Goal: Transaction & Acquisition: Purchase product/service

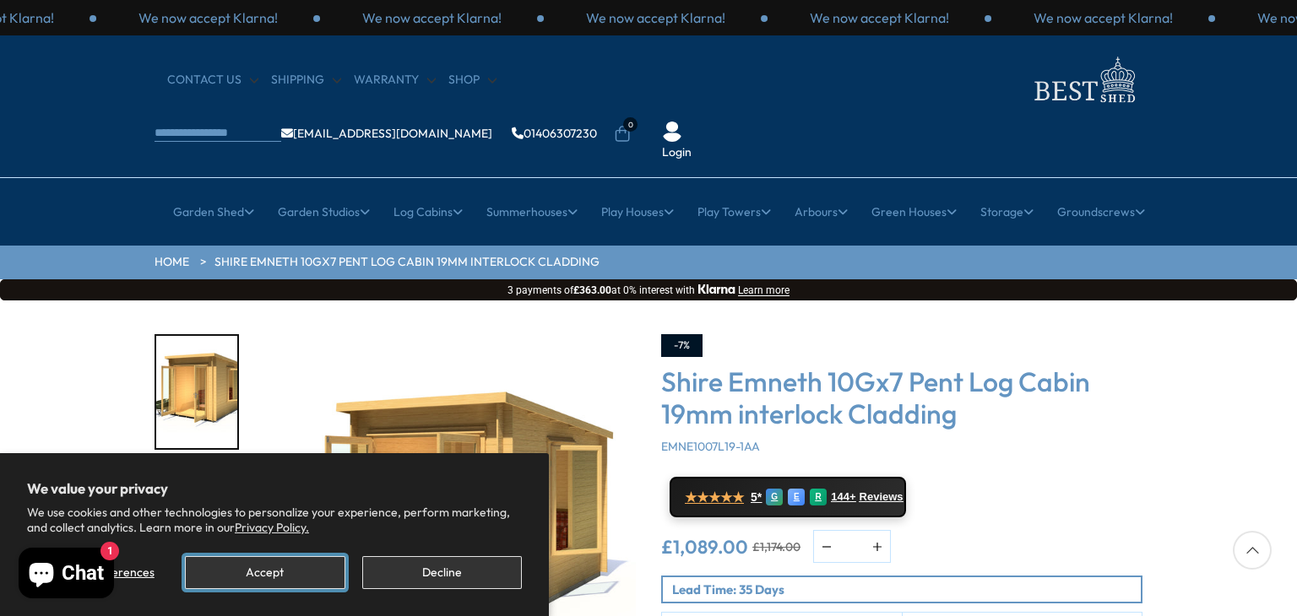
click at [274, 565] on button "Accept" at bounding box center [265, 572] width 160 height 33
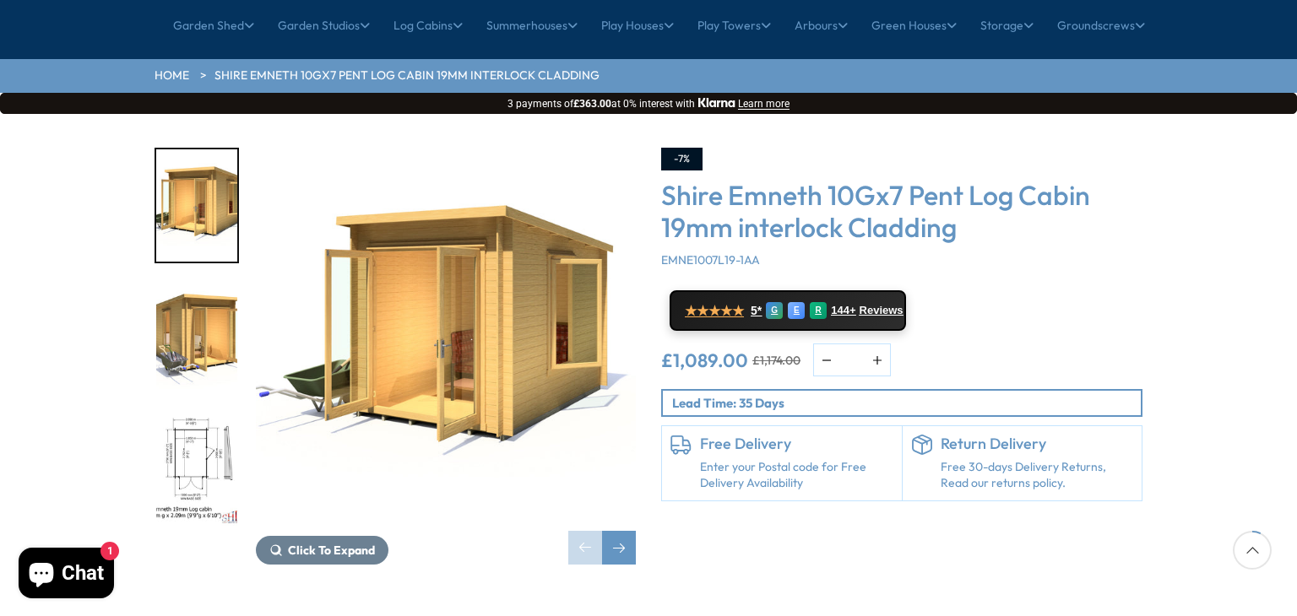
scroll to position [203, 0]
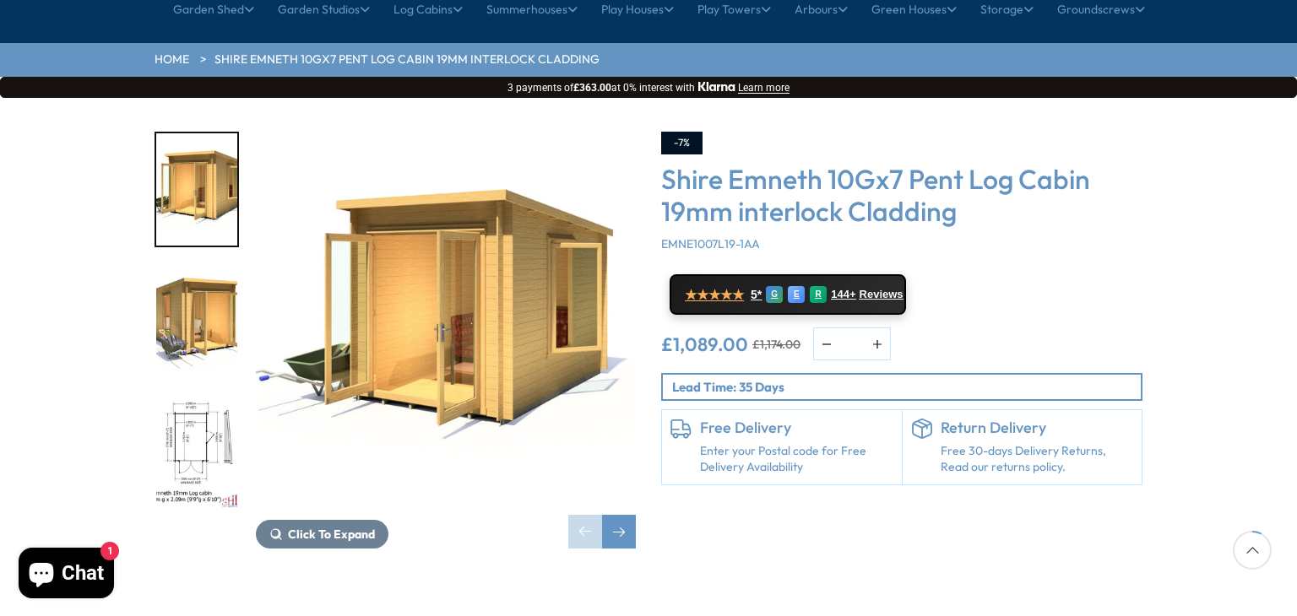
click at [207, 398] on img "3 / 12" at bounding box center [196, 454] width 81 height 112
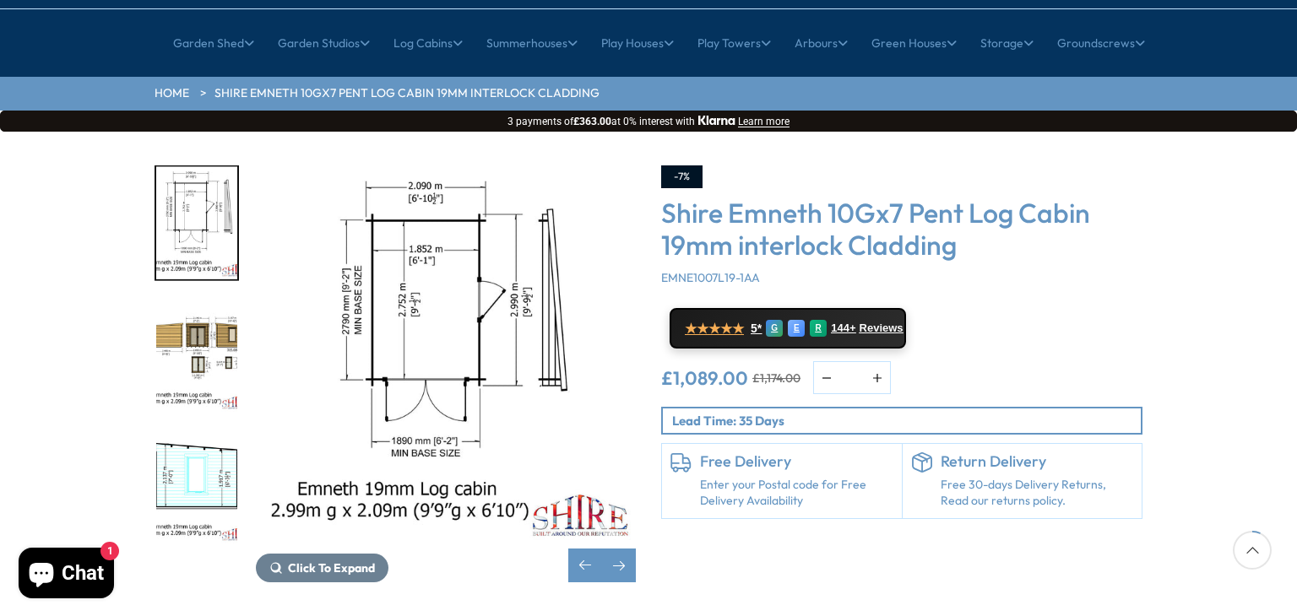
scroll to position [236, 0]
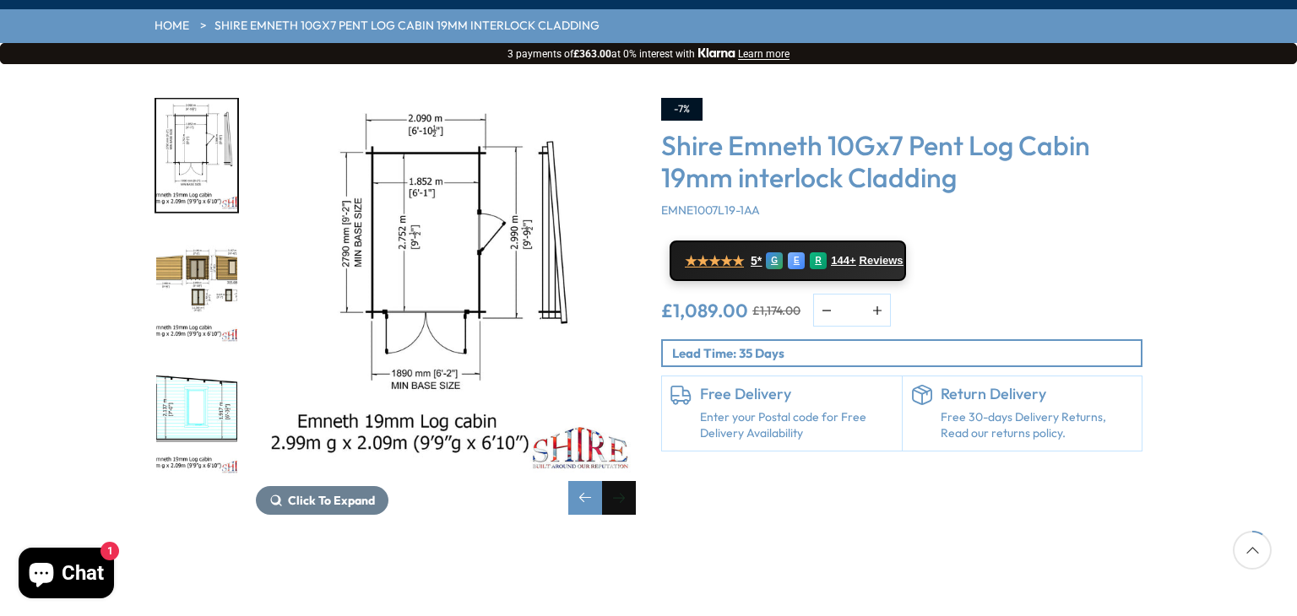
click at [621, 481] on div "Next slide" at bounding box center [619, 498] width 34 height 34
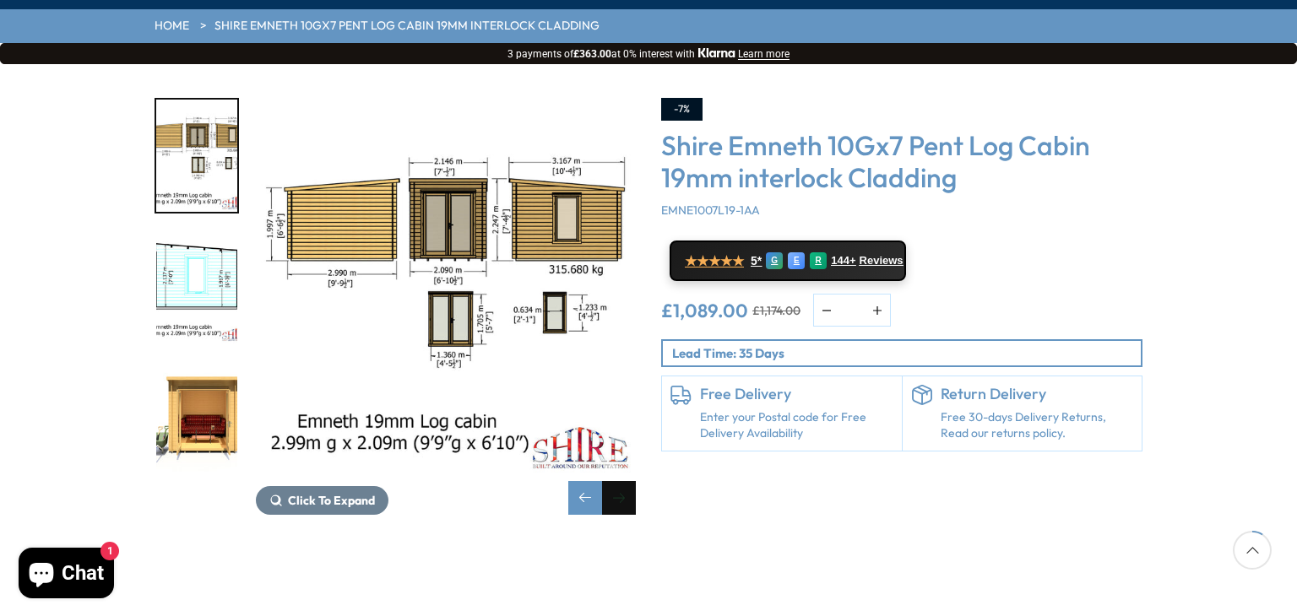
click at [621, 481] on div "Next slide" at bounding box center [619, 498] width 34 height 34
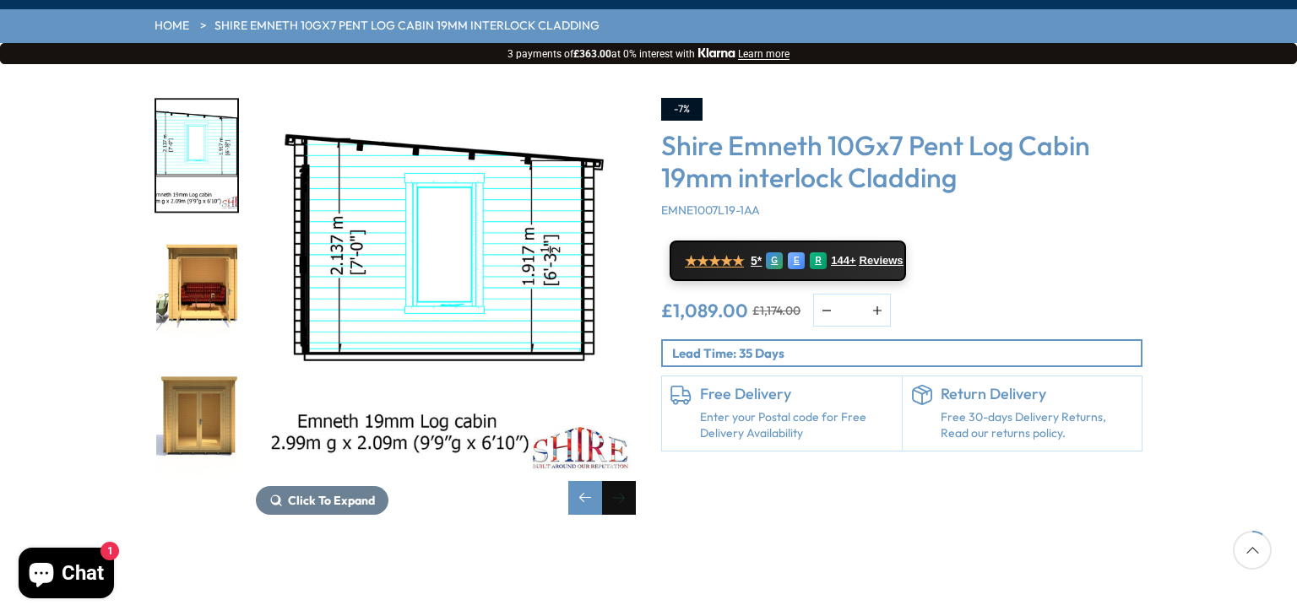
click at [621, 481] on div "Next slide" at bounding box center [619, 498] width 34 height 34
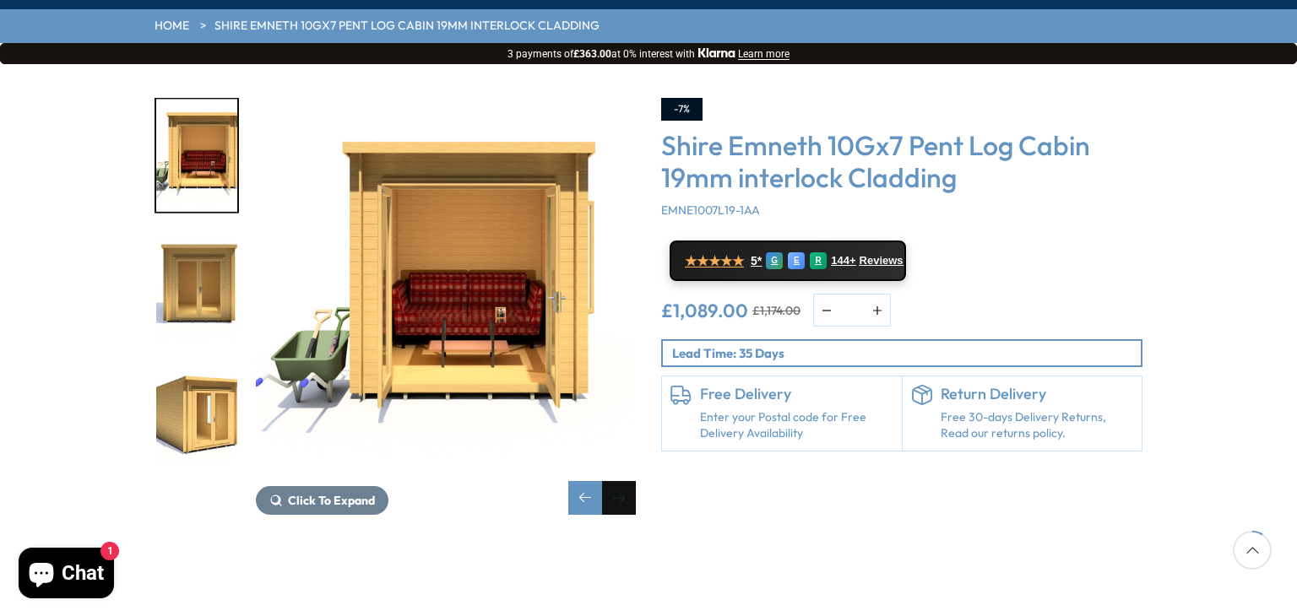
click at [621, 481] on div "Next slide" at bounding box center [619, 498] width 34 height 34
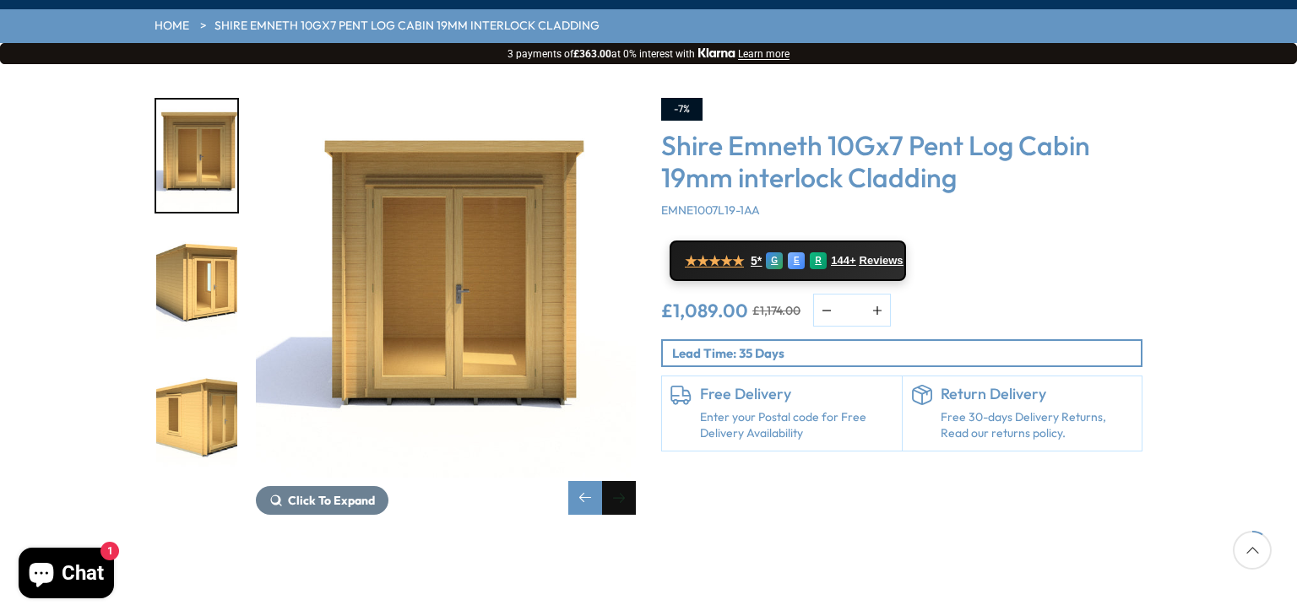
click at [621, 481] on div "Next slide" at bounding box center [619, 498] width 34 height 34
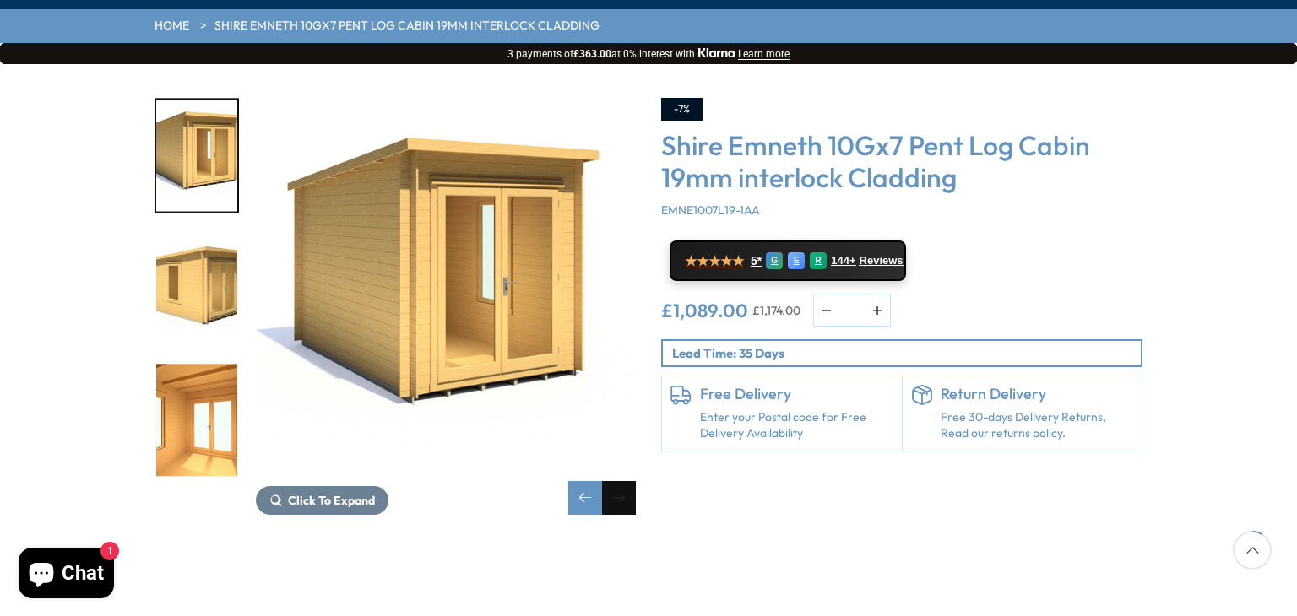
click at [621, 481] on div "Next slide" at bounding box center [619, 498] width 34 height 34
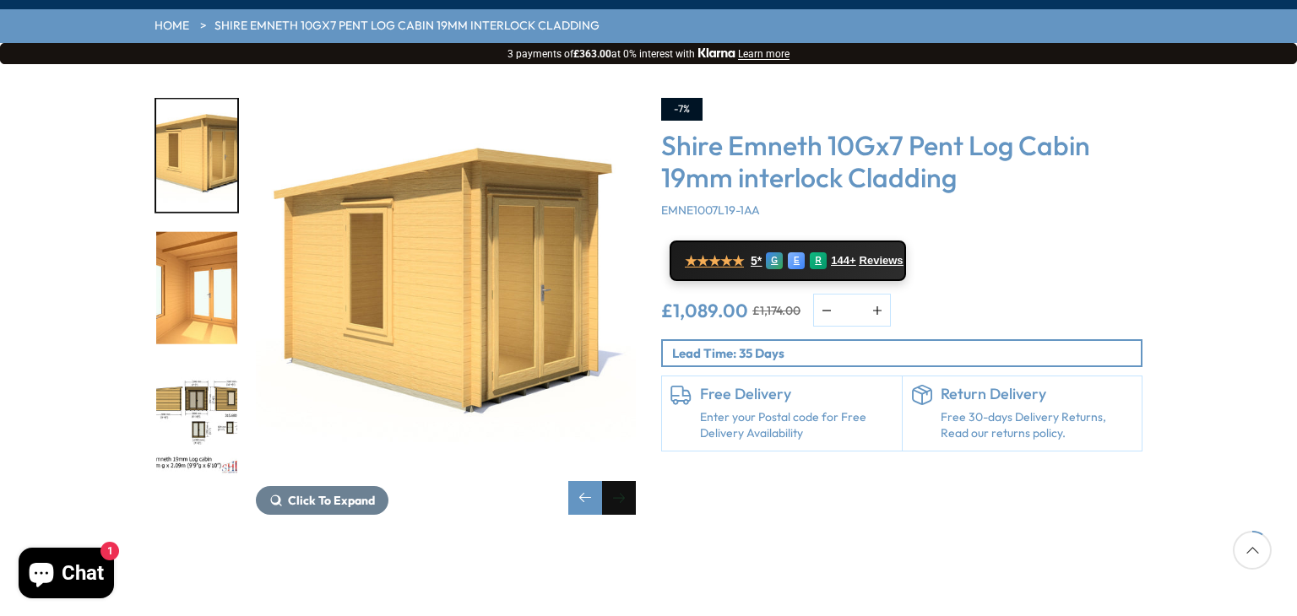
click at [621, 481] on div "Next slide" at bounding box center [619, 498] width 34 height 34
